Goal: Check status: Check status

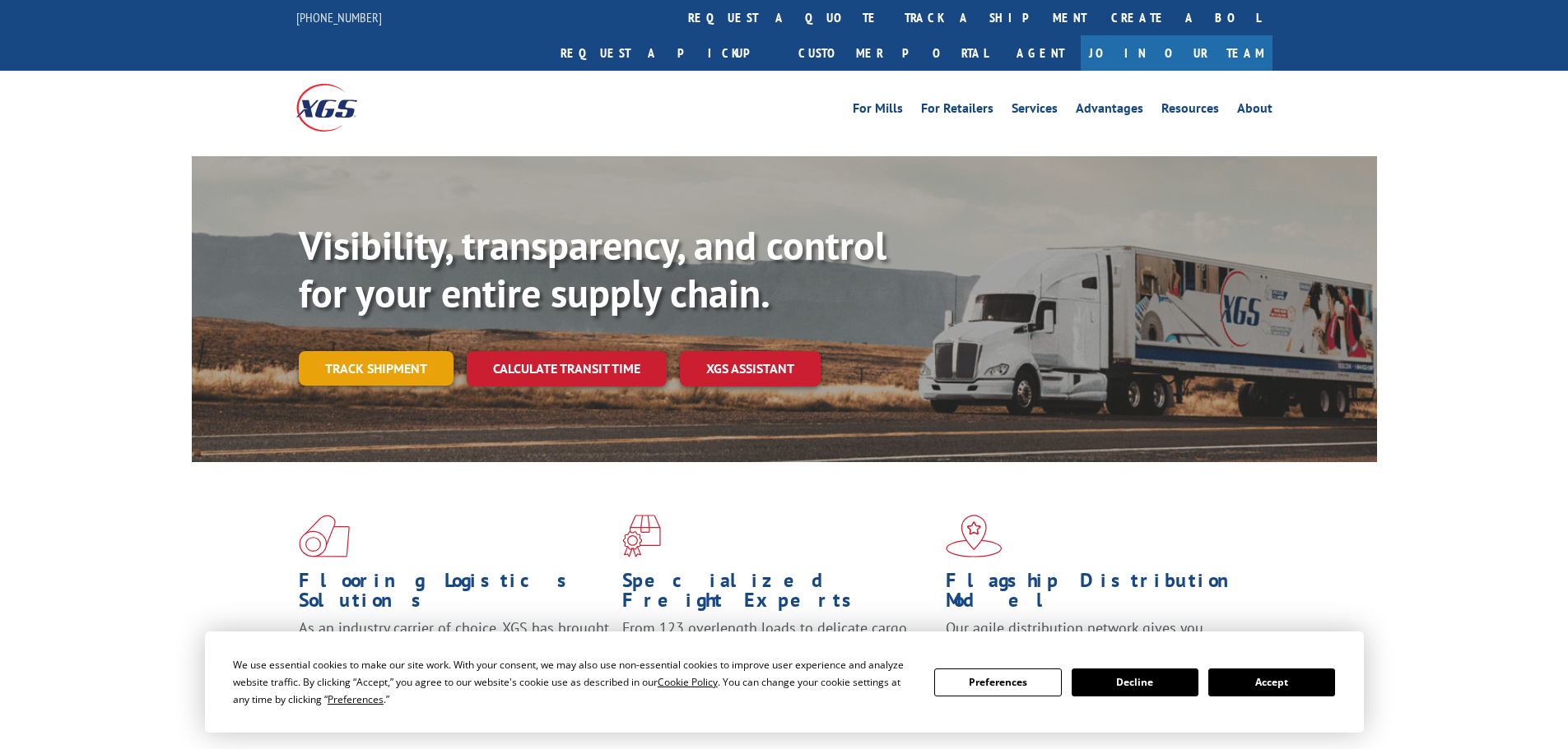
click at [400, 351] on link "Track shipment" at bounding box center [377, 368] width 155 height 35
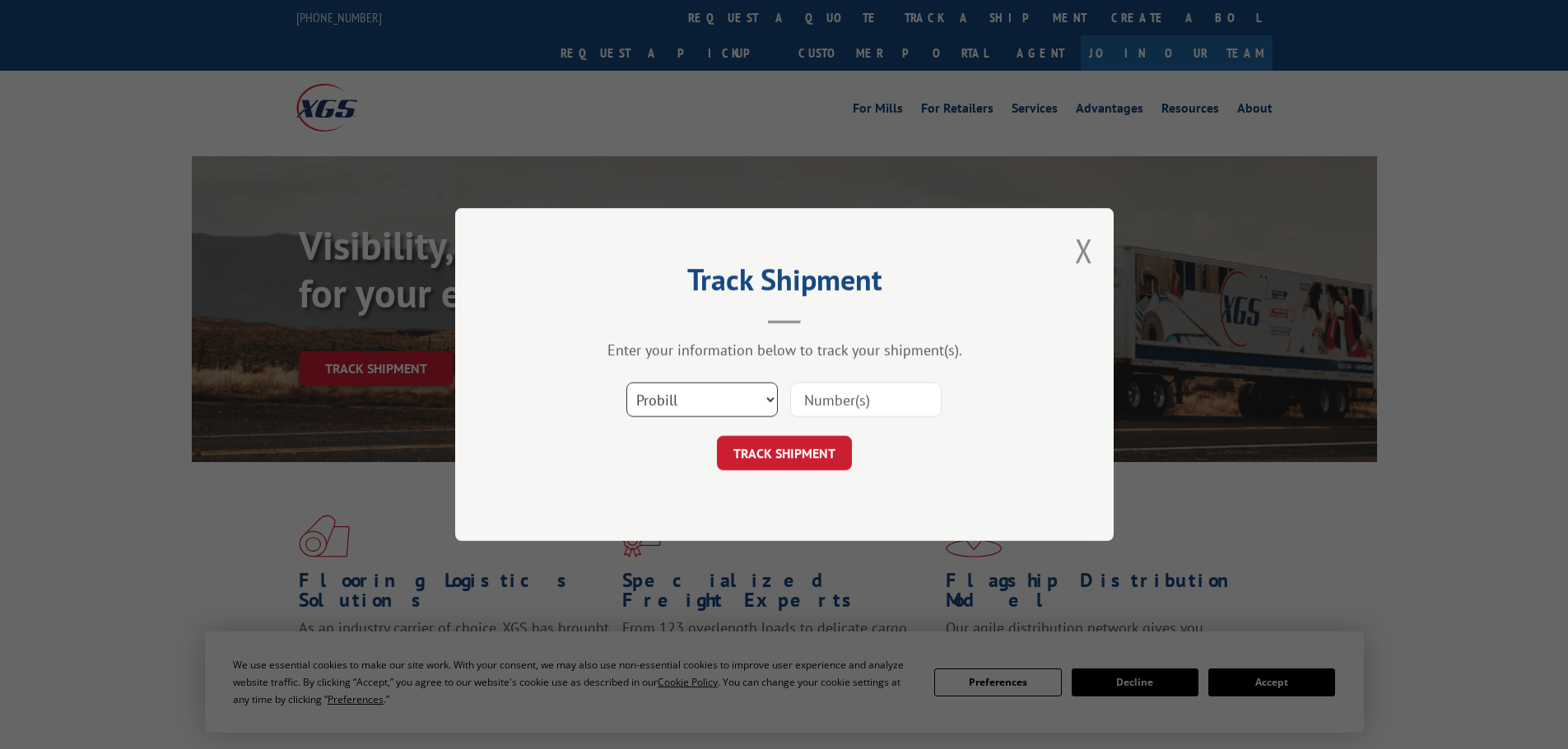
click at [666, 394] on select "Select category... Probill BOL PO" at bounding box center [702, 399] width 151 height 35
select select "bol"
click at [626, 382] on select "Select category... Probill BOL PO" at bounding box center [702, 399] width 151 height 35
click at [837, 401] on input at bounding box center [866, 399] width 151 height 35
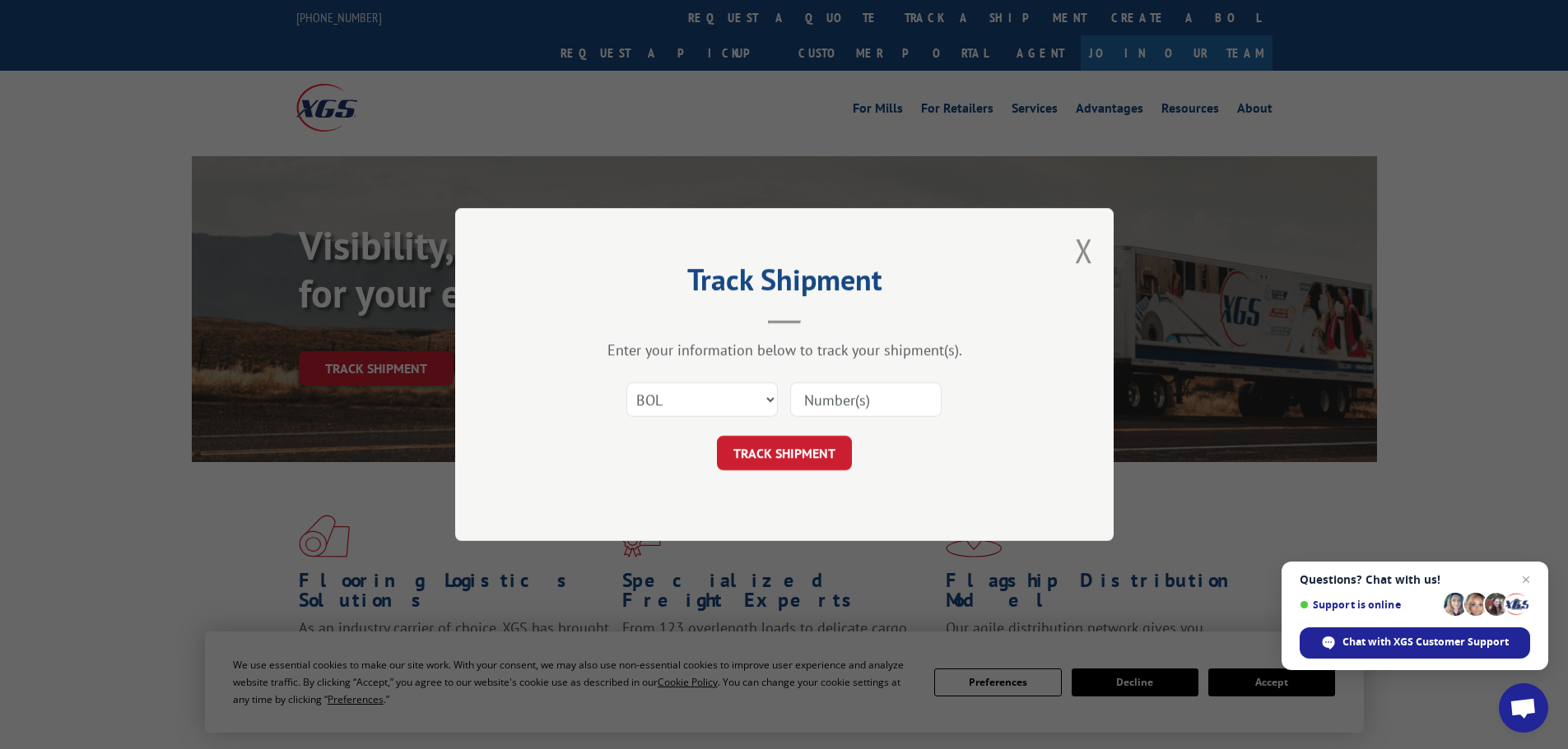
paste input "5448405"
type input "5448405"
click at [831, 448] on button "TRACK SHIPMENT" at bounding box center [784, 453] width 135 height 35
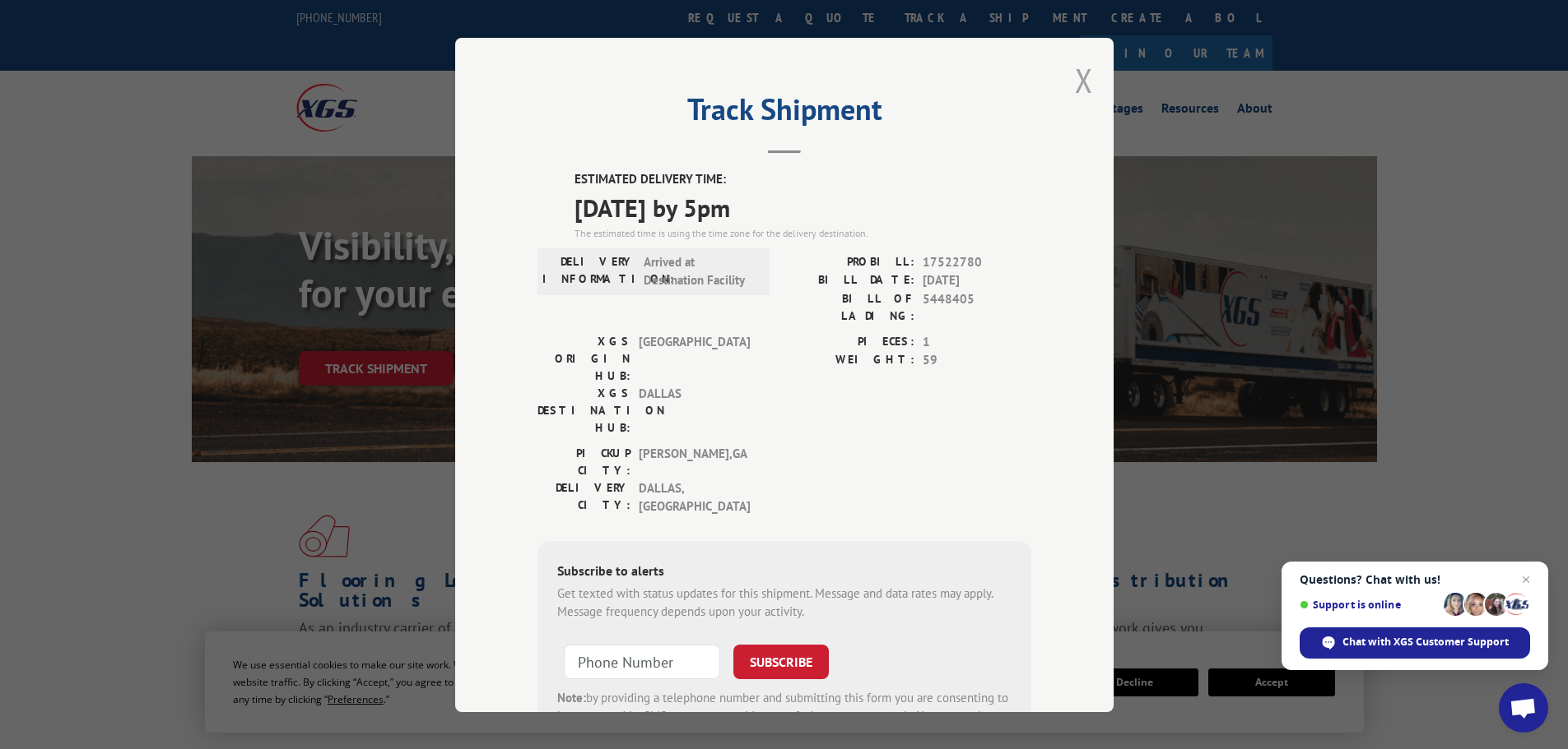
click at [1080, 78] on button "Close modal" at bounding box center [1084, 80] width 18 height 44
